Goal: Transaction & Acquisition: Purchase product/service

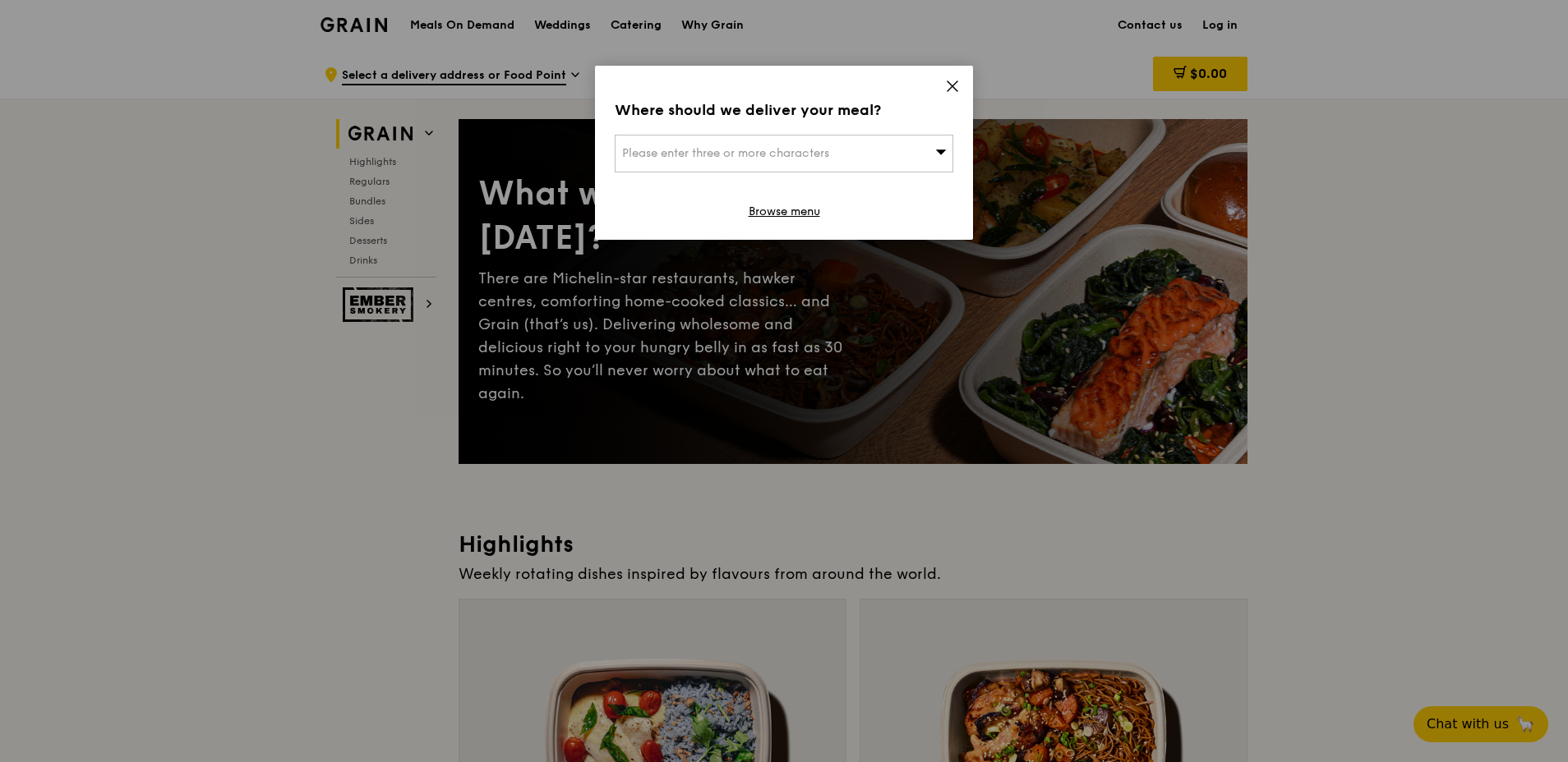
click at [950, 83] on icon at bounding box center [952, 86] width 10 height 10
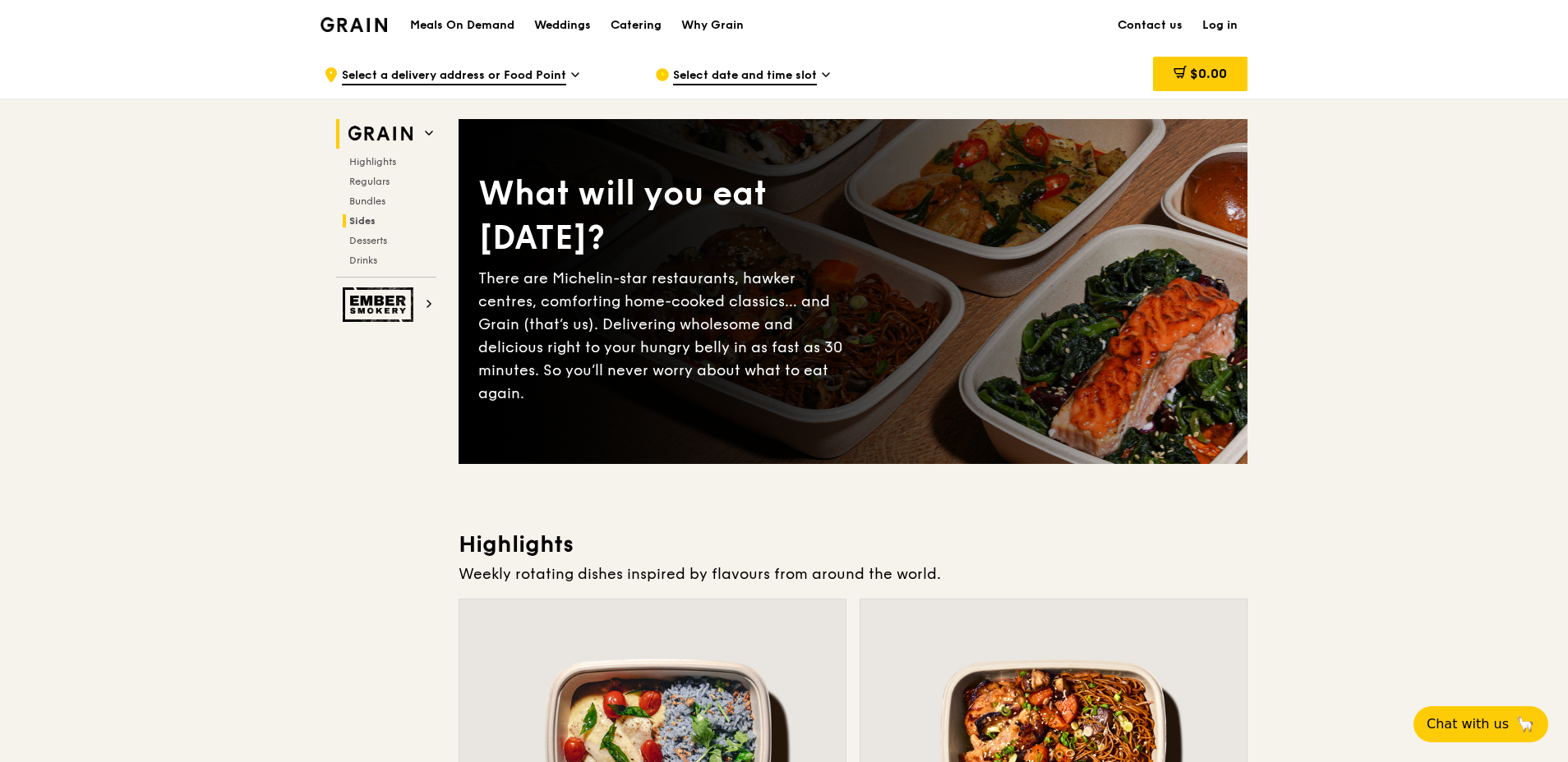
click at [360, 220] on span "Sides" at bounding box center [362, 221] width 26 height 12
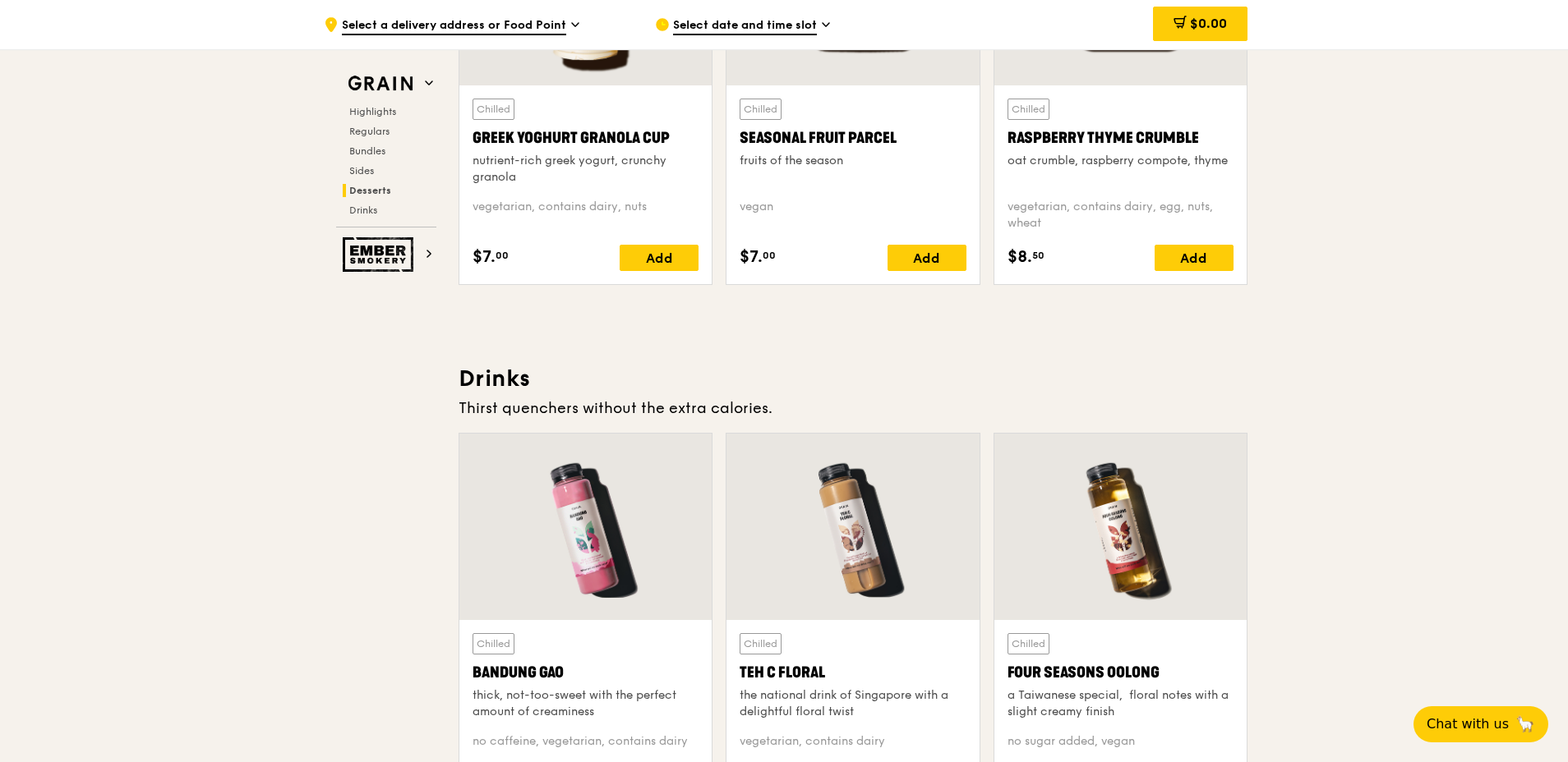
scroll to position [5040, 0]
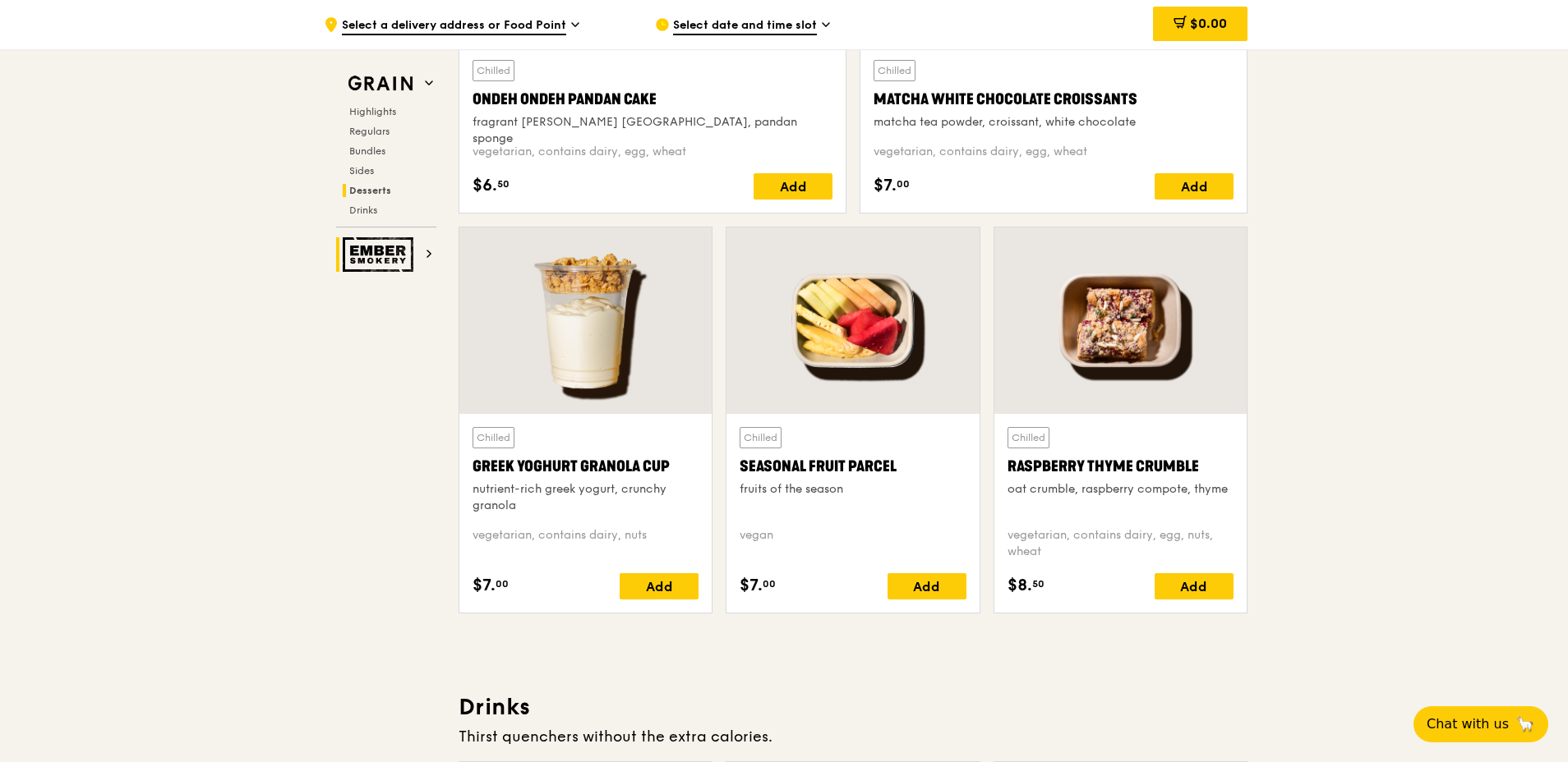
click at [416, 256] on img at bounding box center [380, 254] width 75 height 35
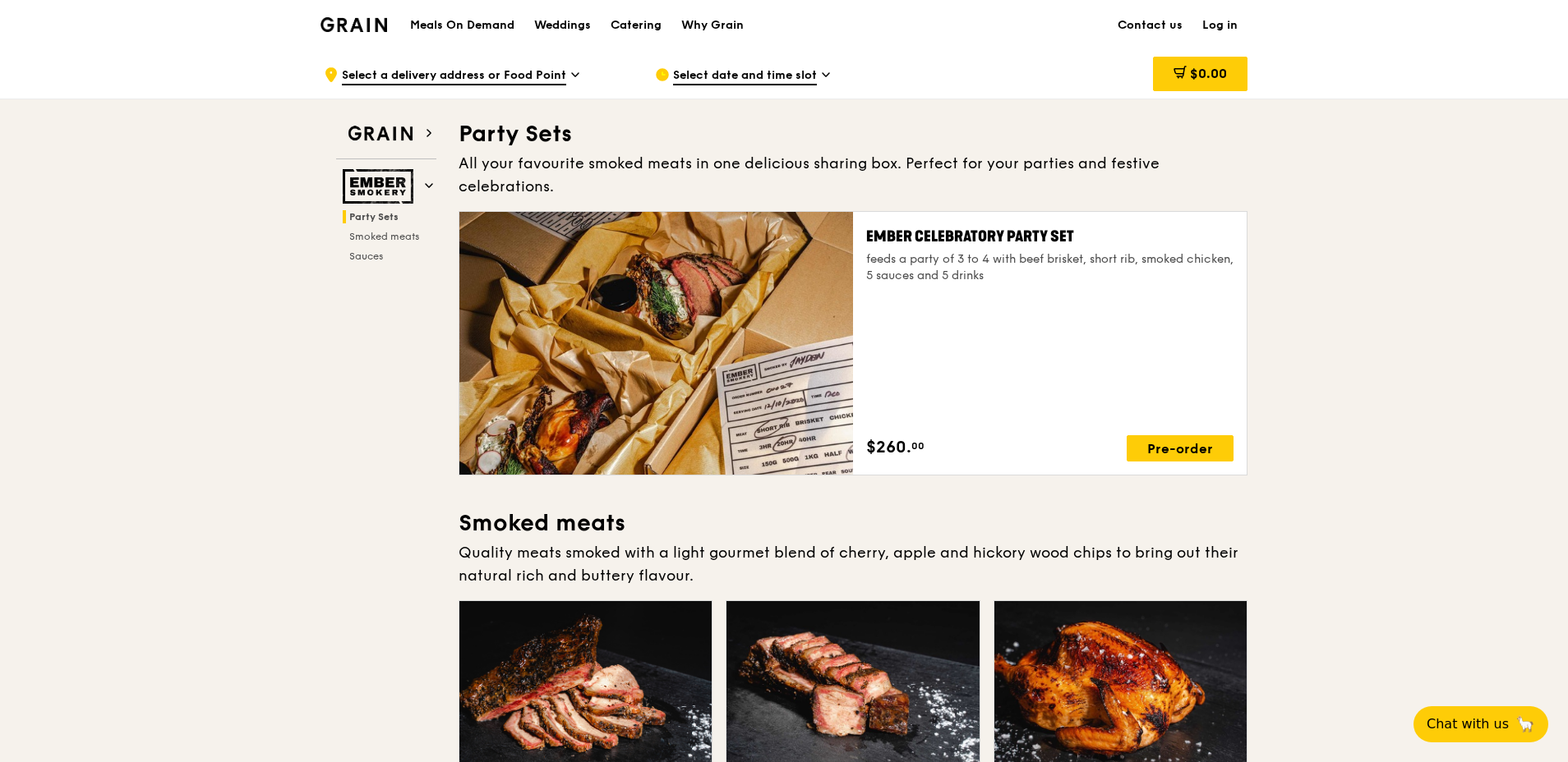
click at [473, 22] on h1 "Meals On Demand" at bounding box center [462, 25] width 104 height 16
click at [364, 17] on img at bounding box center [354, 24] width 66 height 14
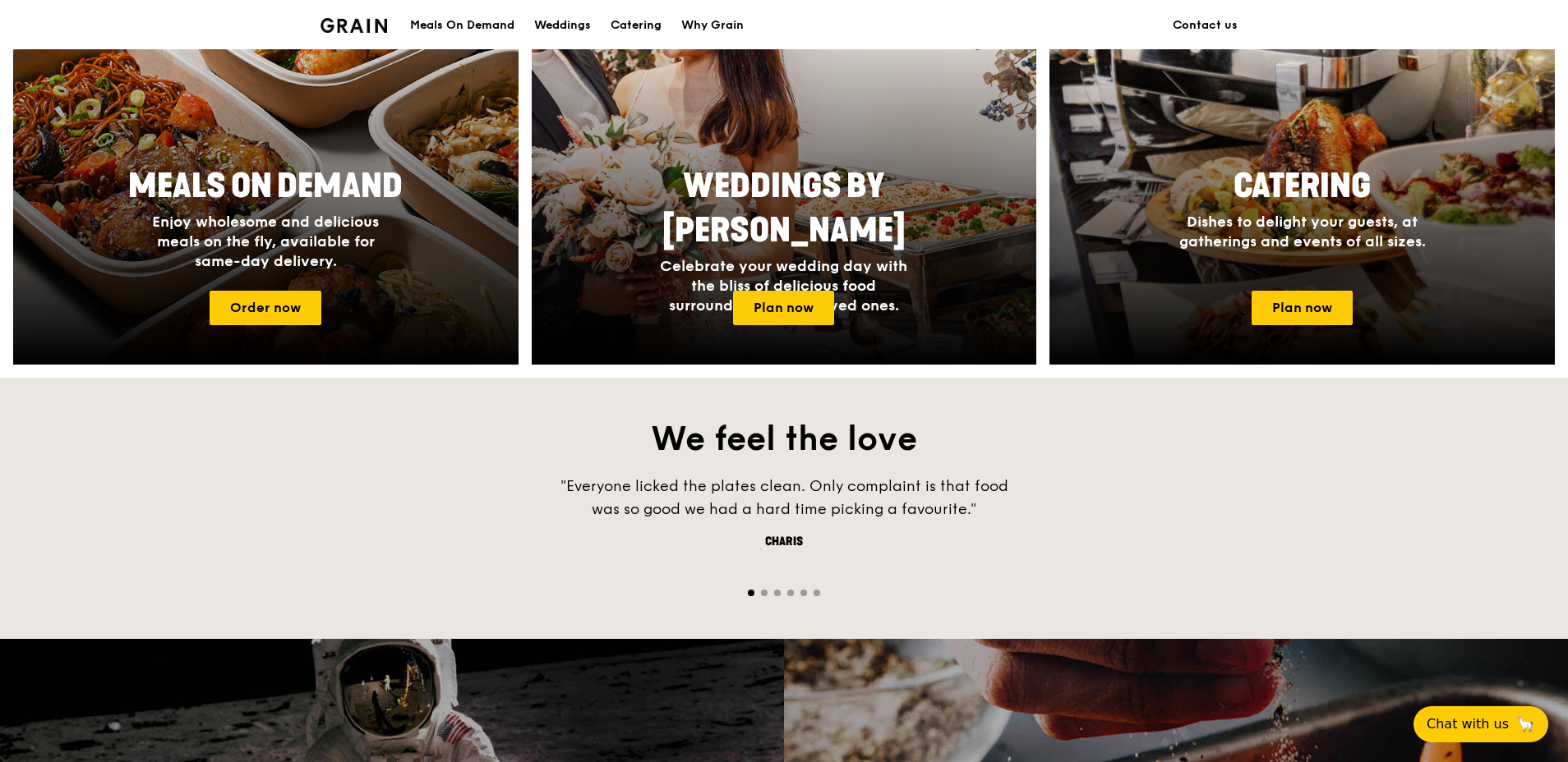
scroll to position [411, 0]
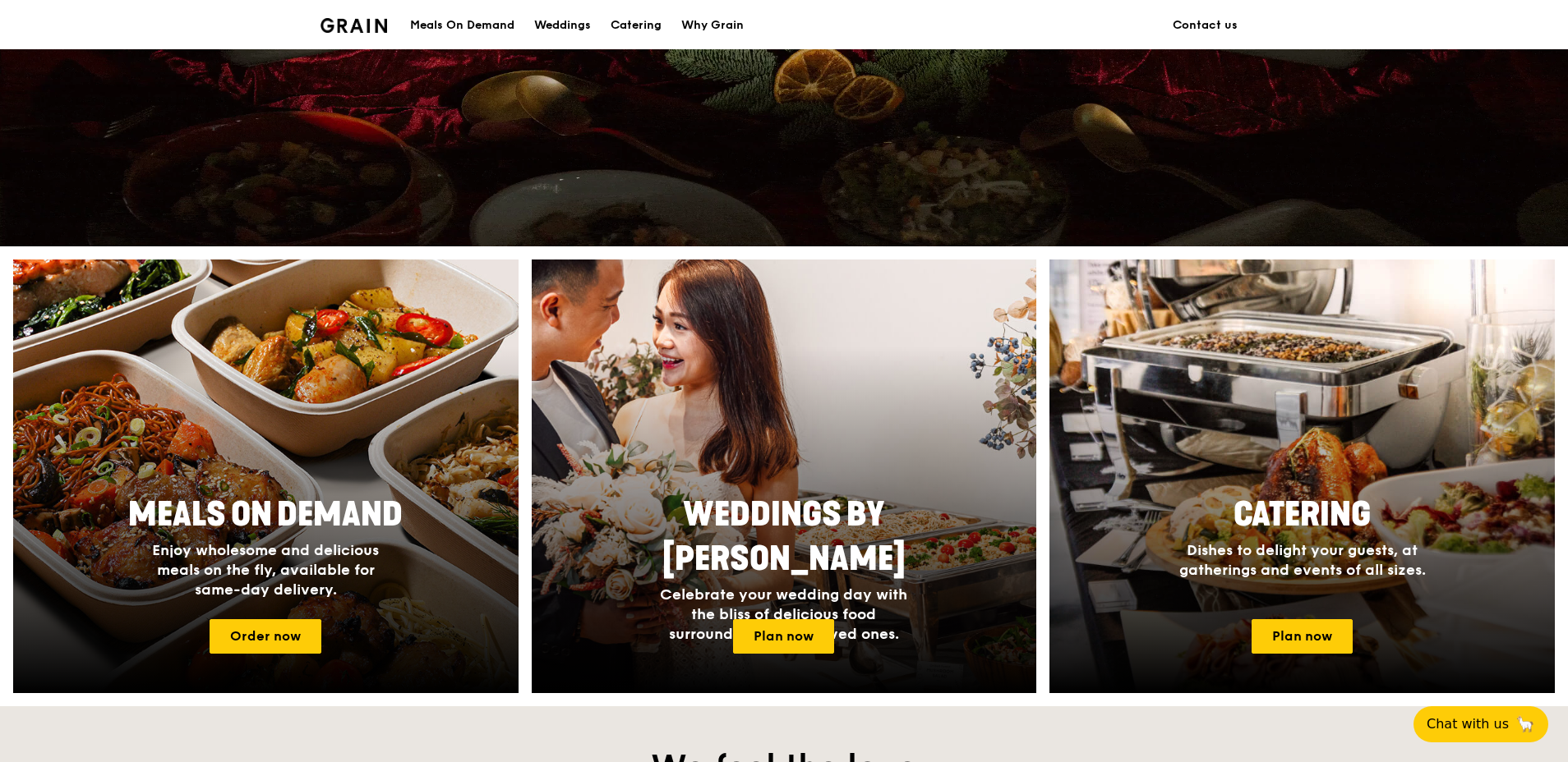
click at [444, 30] on div "Meals On Demand" at bounding box center [462, 25] width 104 height 49
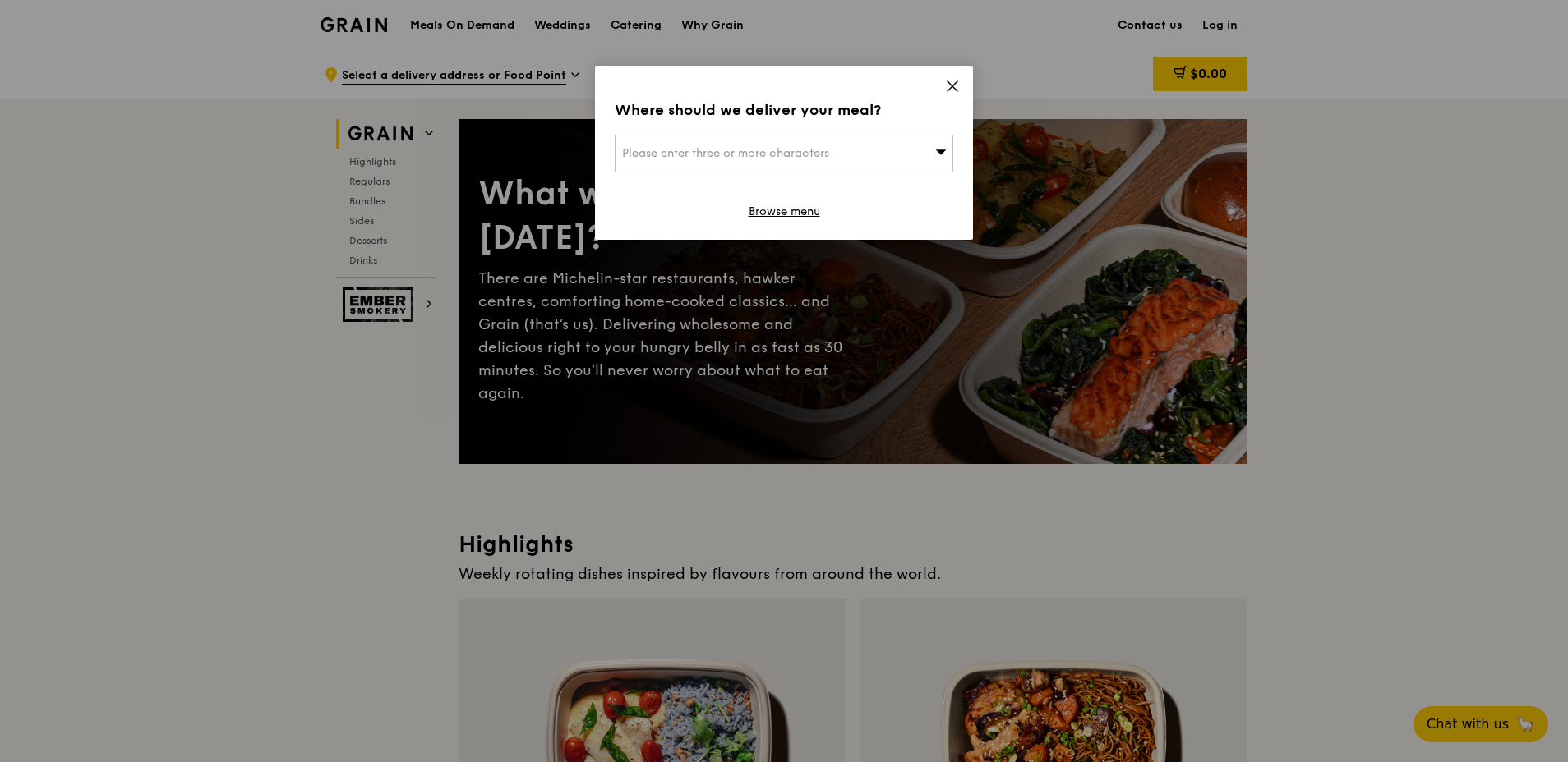
click at [839, 155] on div "Please enter three or more characters" at bounding box center [784, 153] width 338 height 38
click at [833, 153] on input "search" at bounding box center [784, 153] width 337 height 36
click at [952, 88] on icon at bounding box center [951, 86] width 14 height 14
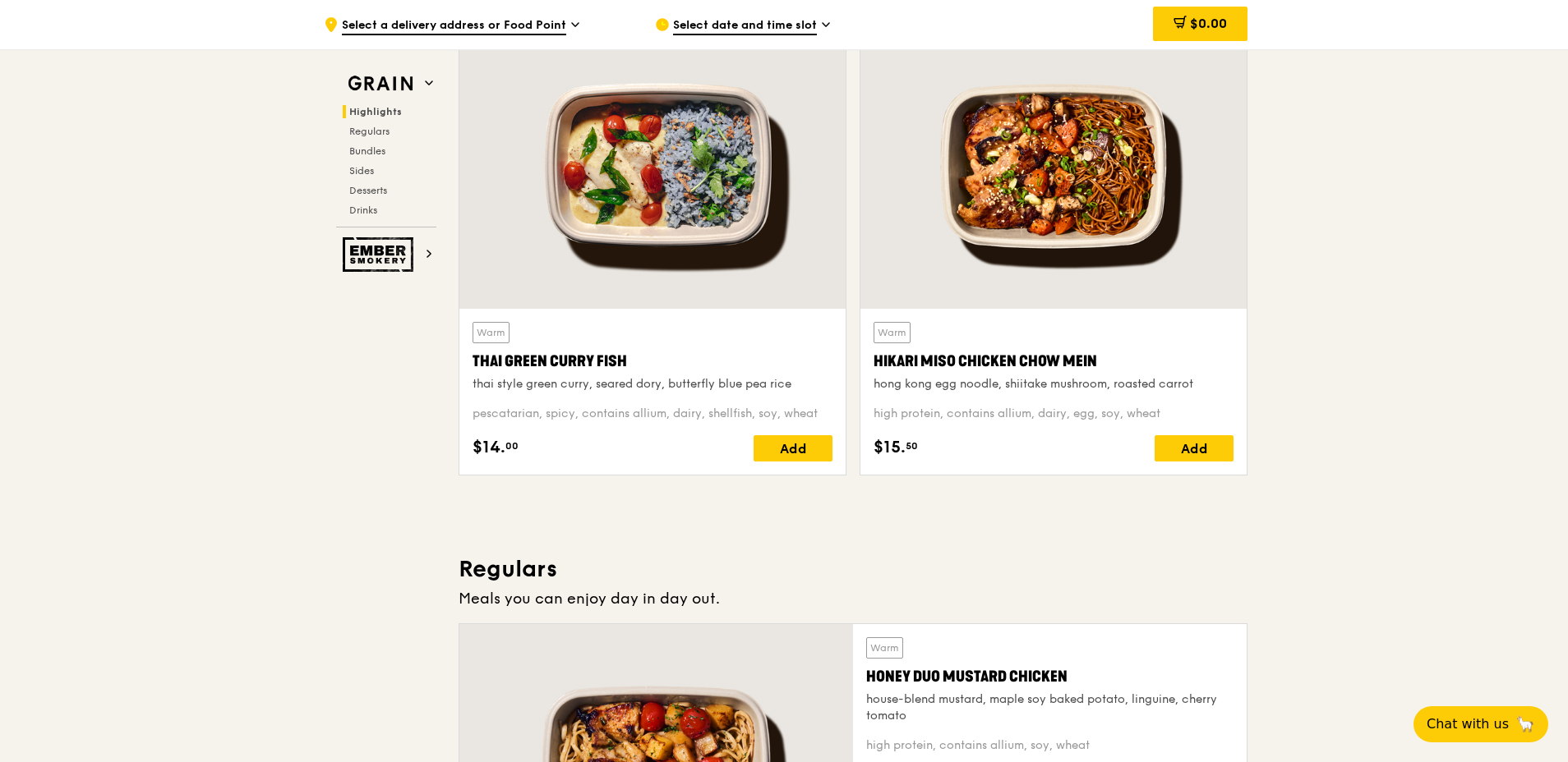
scroll to position [329, 0]
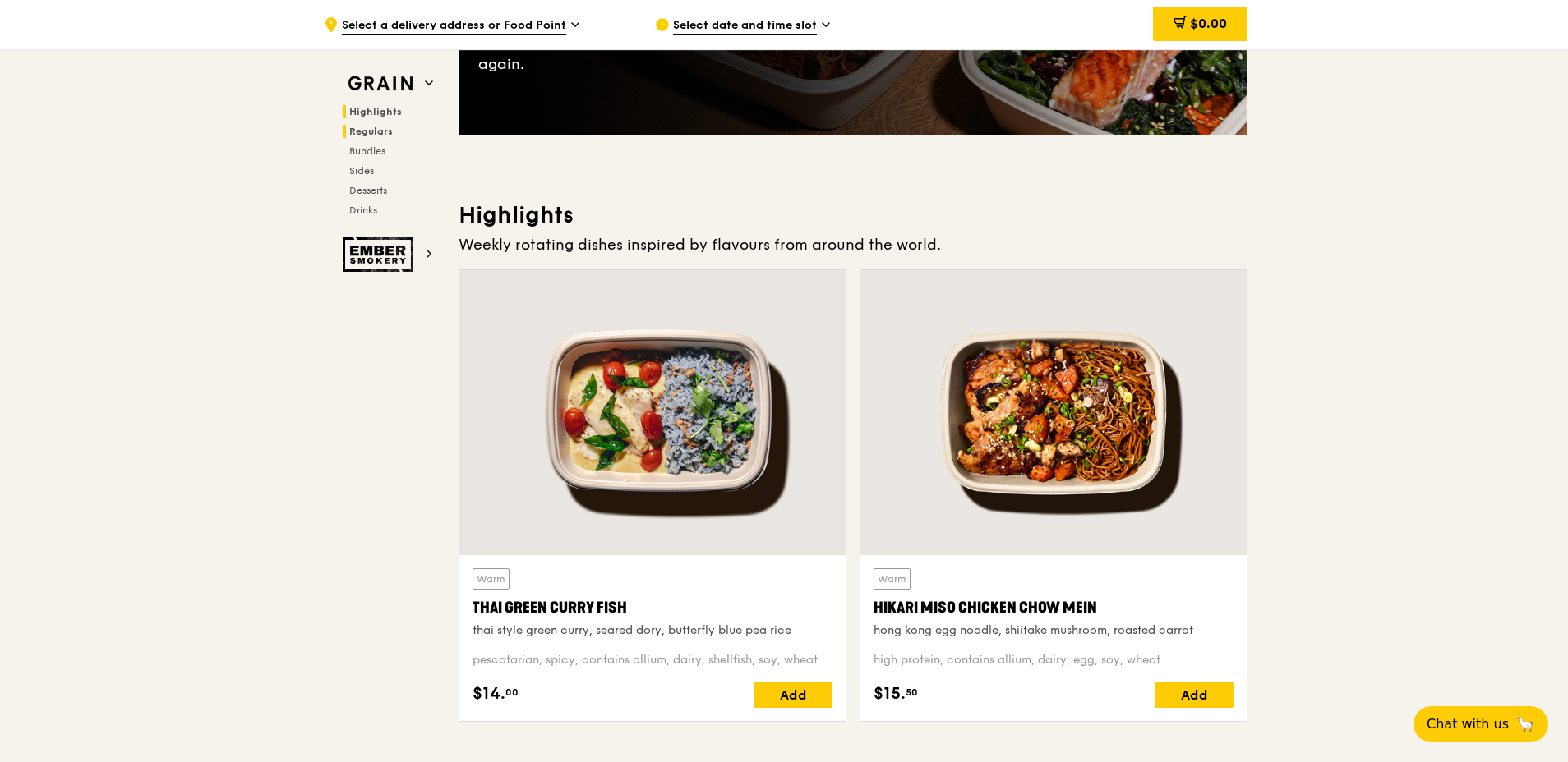
click at [367, 132] on span "Regulars" at bounding box center [371, 131] width 43 height 12
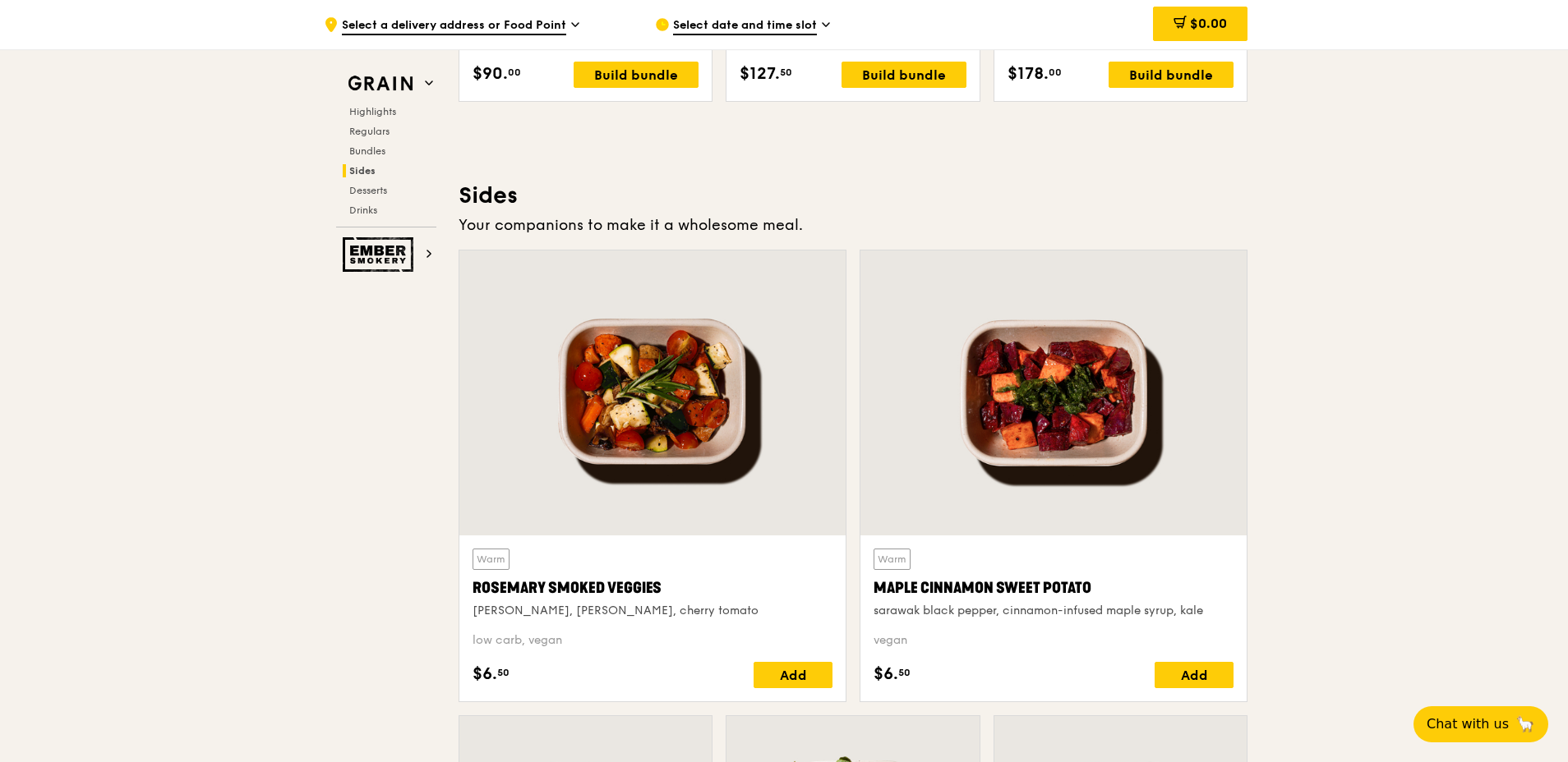
scroll to position [3774, 0]
